Goal: Task Accomplishment & Management: Use online tool/utility

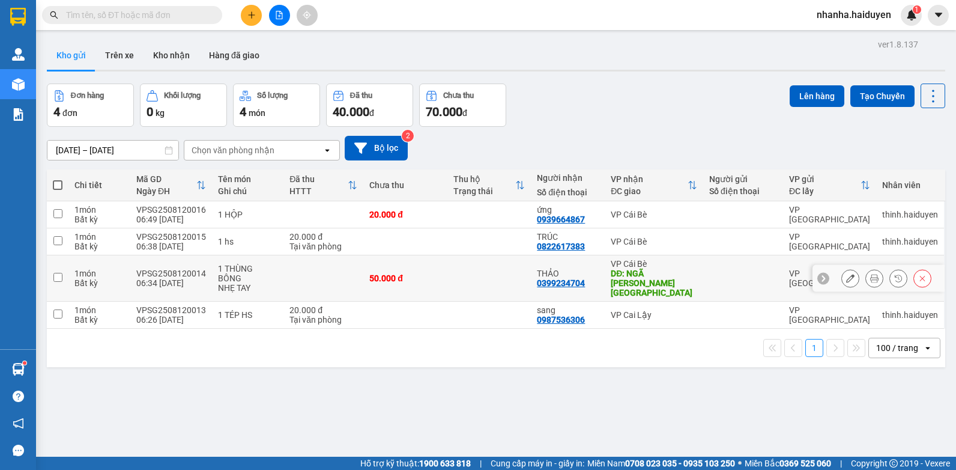
click at [447, 278] on td at bounding box center [489, 278] width 84 height 46
checkbox input "true"
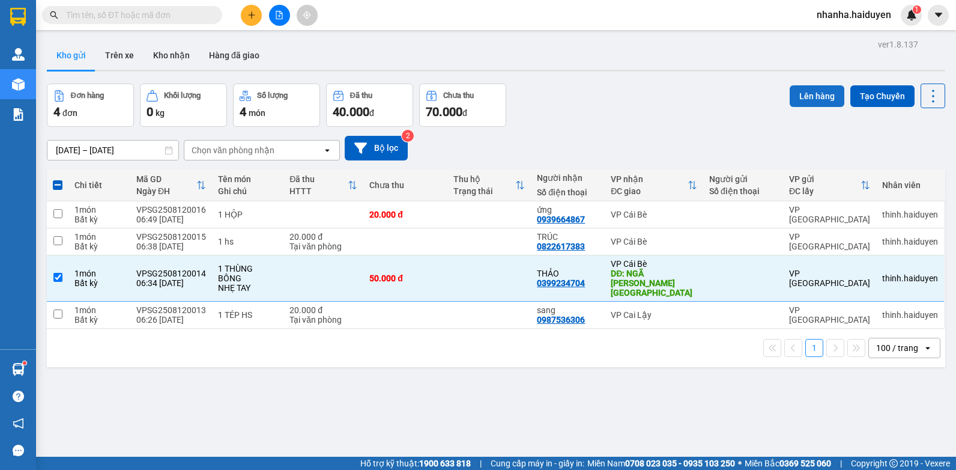
click at [799, 98] on button "Lên hàng" at bounding box center [817, 96] width 55 height 22
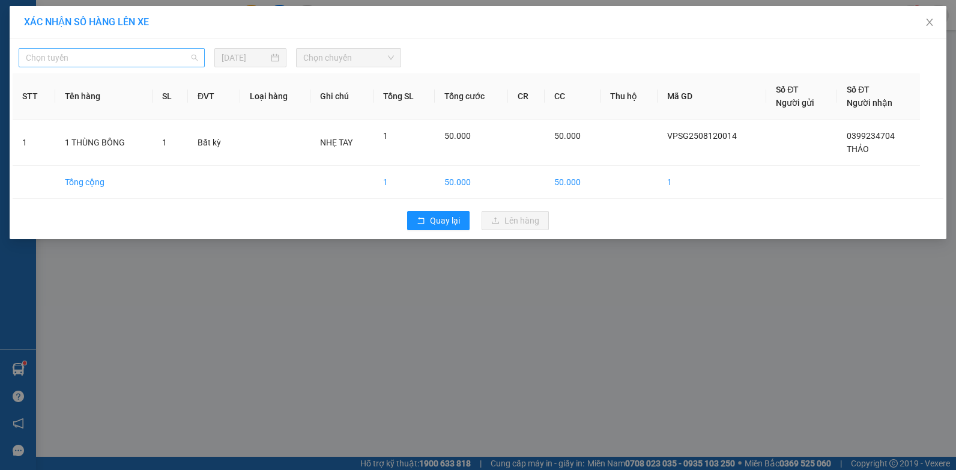
click at [69, 55] on span "Chọn tuyến" at bounding box center [112, 58] width 172 height 18
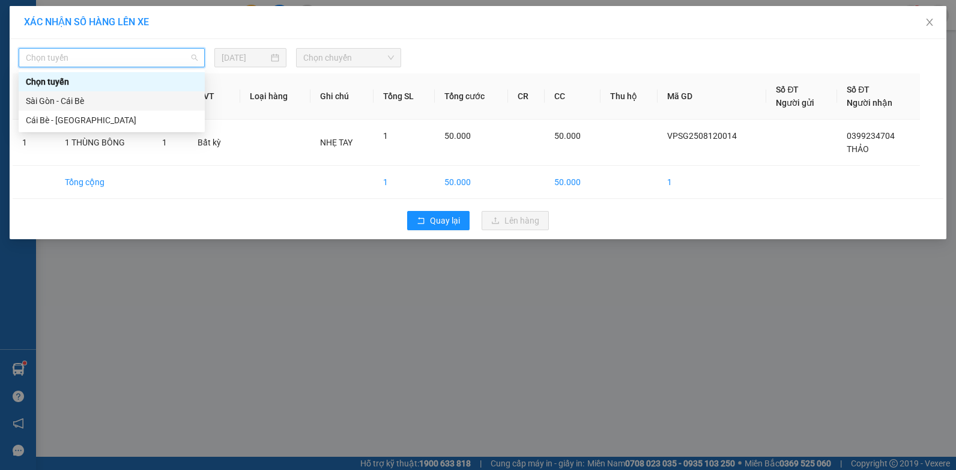
click at [62, 98] on div "Sài Gòn - Cái Bè" at bounding box center [112, 100] width 172 height 13
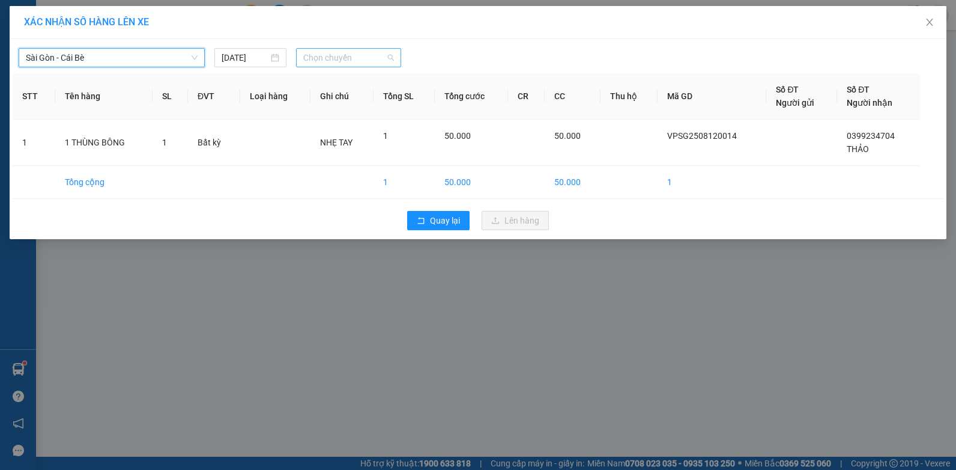
click at [355, 53] on span "Chọn chuyến" at bounding box center [348, 58] width 90 height 18
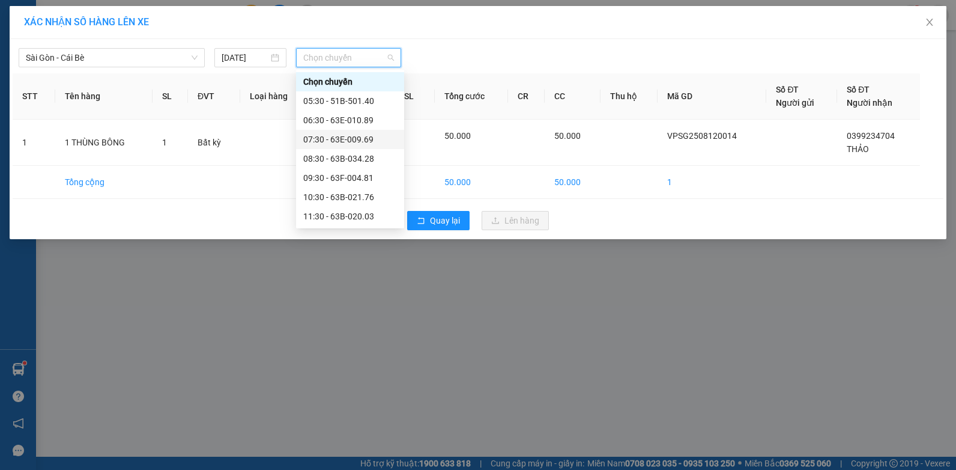
click at [338, 144] on div "07:30 - 63E-009.69" at bounding box center [350, 139] width 94 height 13
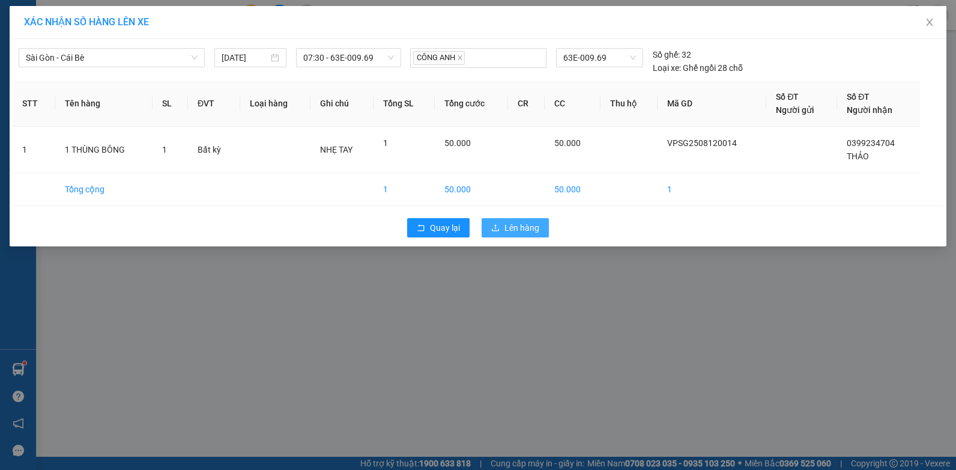
click at [522, 223] on span "Lên hàng" at bounding box center [521, 227] width 35 height 13
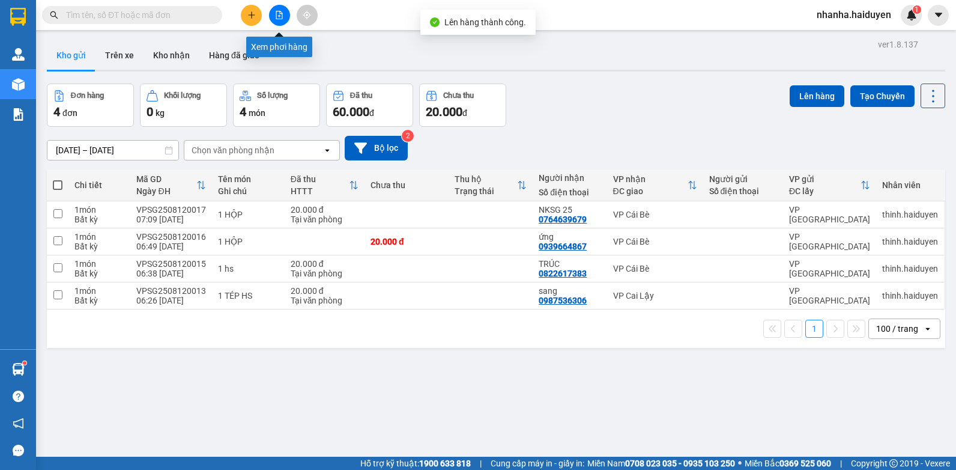
click at [272, 14] on button at bounding box center [279, 15] width 21 height 21
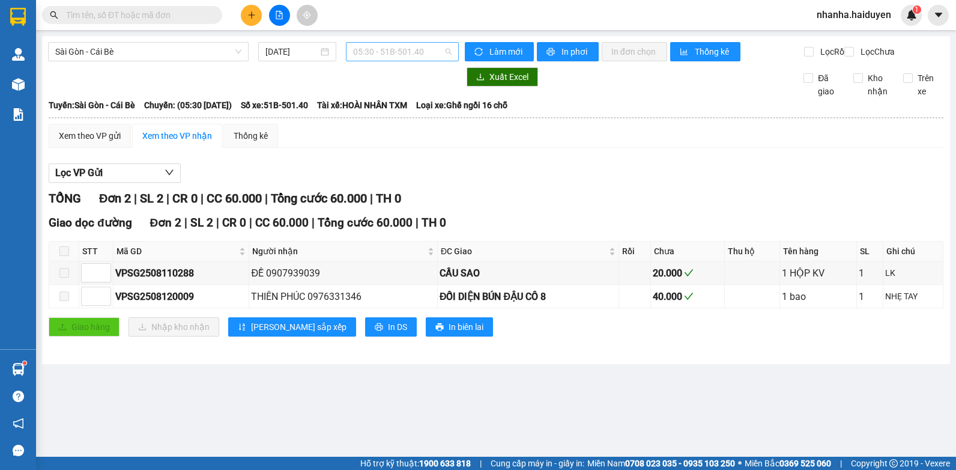
click at [359, 48] on span "05:30 - 51B-501.40" at bounding box center [402, 52] width 98 height 18
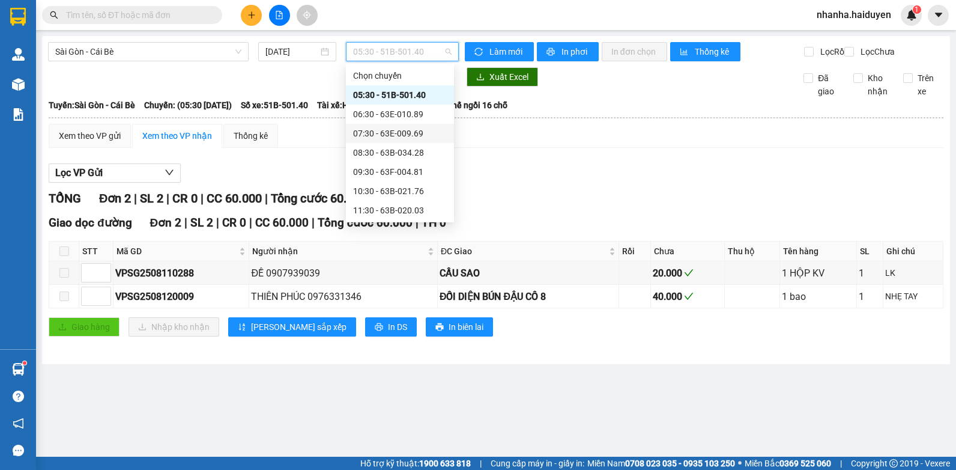
click at [387, 131] on div "07:30 - 63E-009.69" at bounding box center [400, 133] width 94 height 13
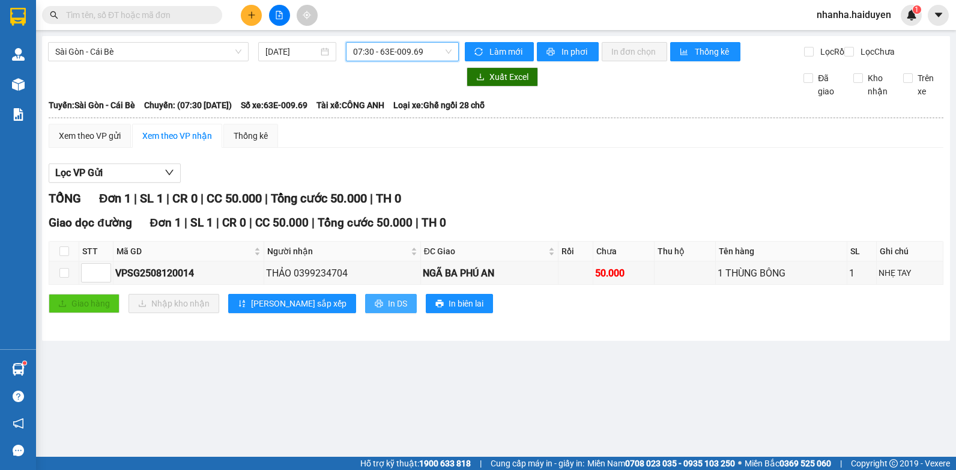
click at [388, 310] on span "In DS" at bounding box center [397, 303] width 19 height 13
click at [68, 277] on input "checkbox" at bounding box center [64, 273] width 10 height 10
checkbox input "true"
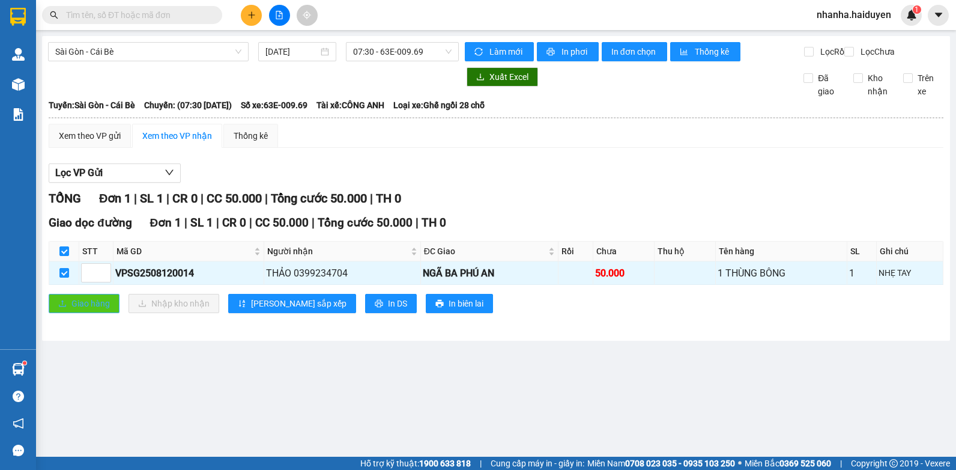
click at [80, 310] on span "Giao hàng" at bounding box center [90, 303] width 38 height 13
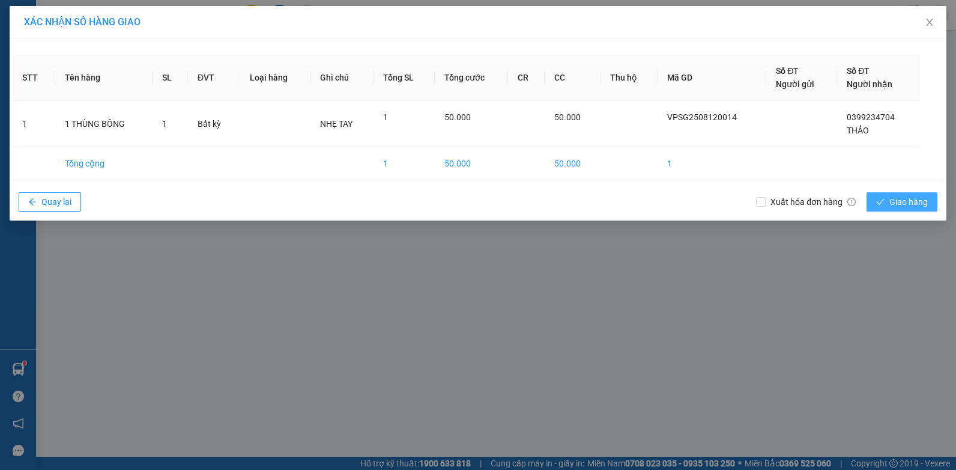
click at [912, 208] on button "Giao hàng" at bounding box center [902, 201] width 71 height 19
